Goal: Find specific page/section: Find specific page/section

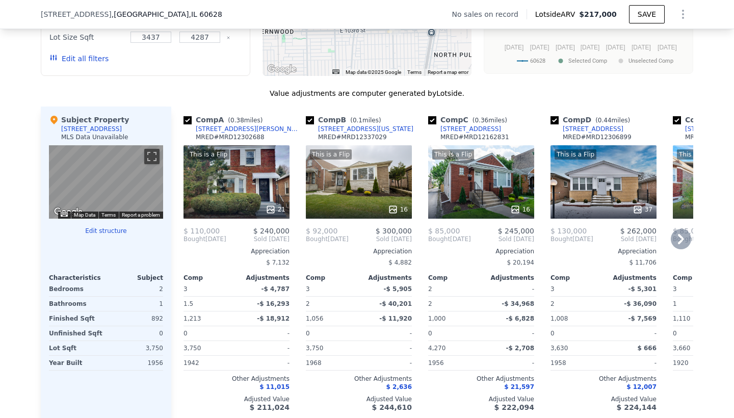
click at [189, 124] on input "checkbox" at bounding box center [188, 120] width 8 height 8
checkbox input "false"
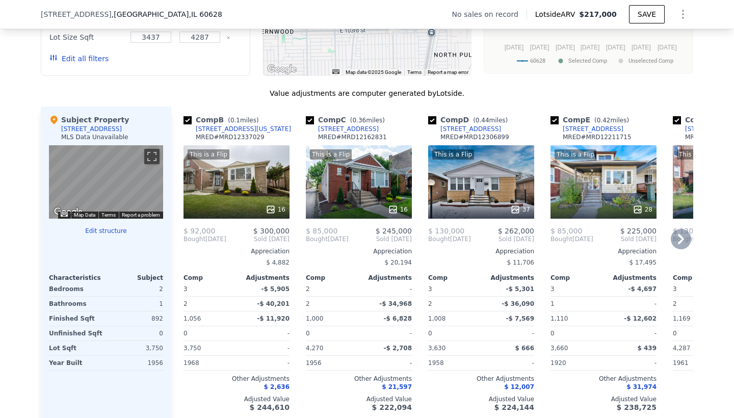
click at [189, 124] on input "checkbox" at bounding box center [188, 120] width 8 height 8
checkbox input "false"
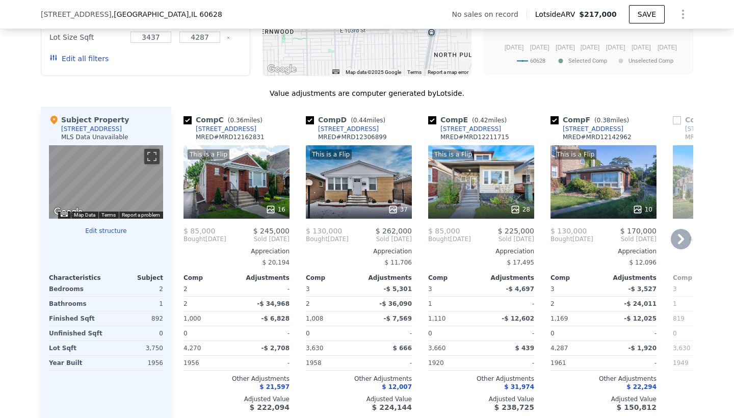
click at [310, 124] on input "checkbox" at bounding box center [310, 120] width 8 height 8
checkbox input "false"
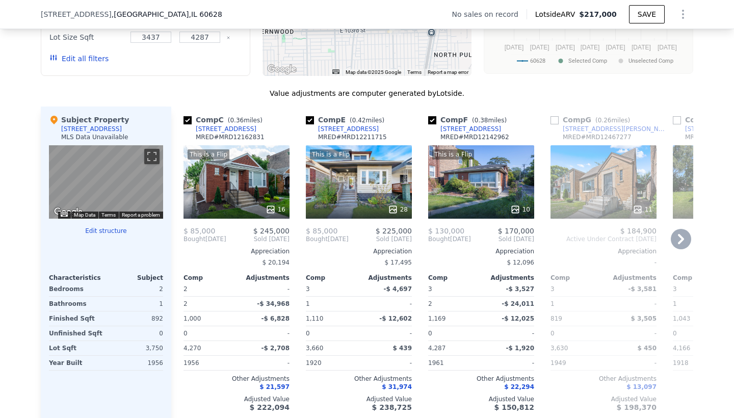
click at [310, 124] on input "checkbox" at bounding box center [310, 120] width 8 height 8
checkbox input "false"
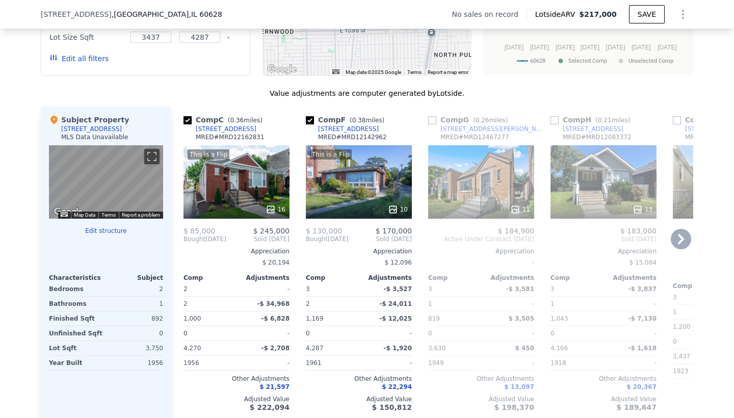
click at [310, 124] on input "checkbox" at bounding box center [310, 120] width 8 height 8
checkbox input "false"
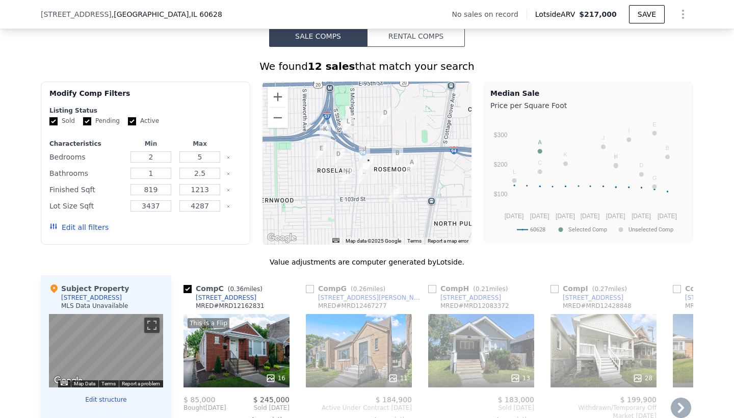
scroll to position [794, 0]
click at [129, 126] on input "Active" at bounding box center [132, 122] width 8 height 8
checkbox input "false"
click at [89, 126] on input "Pending" at bounding box center [87, 122] width 8 height 8
checkbox input "false"
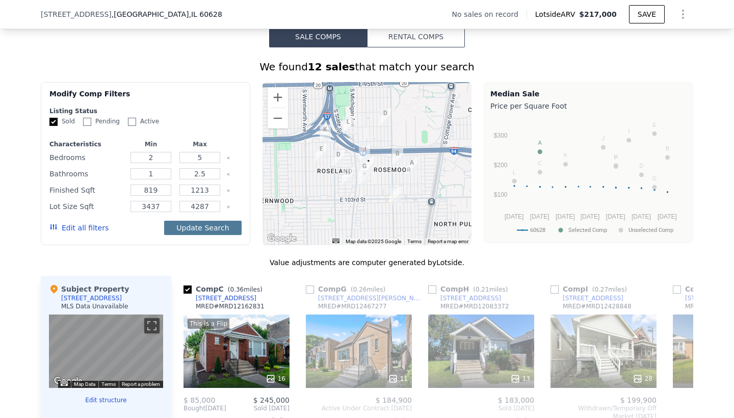
click at [193, 235] on button "Update Search" at bounding box center [202, 228] width 77 height 14
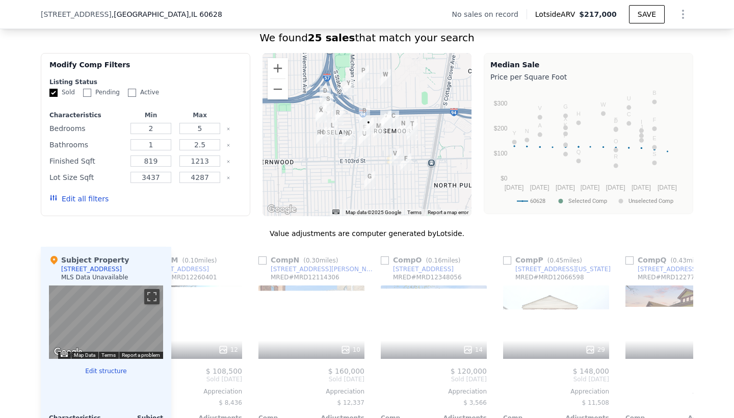
scroll to position [0, 1517]
